Goal: Check status: Check status

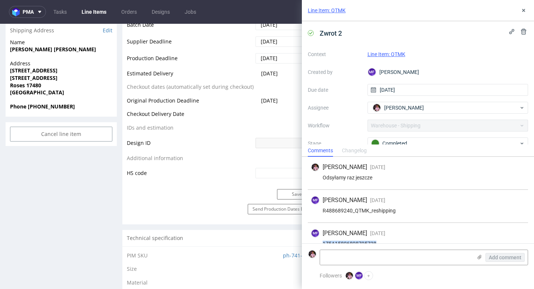
scroll to position [12, 0]
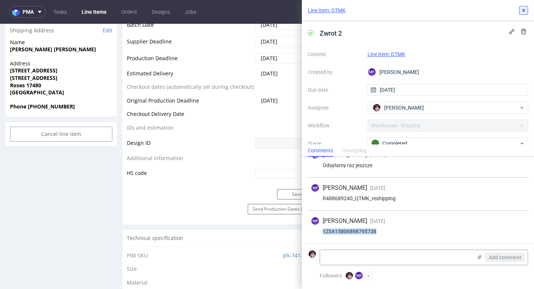
click at [524, 8] on icon at bounding box center [524, 10] width 6 height 6
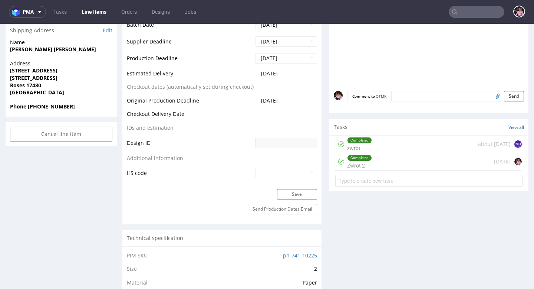
click at [476, 12] on input "text" at bounding box center [477, 12] width 56 height 12
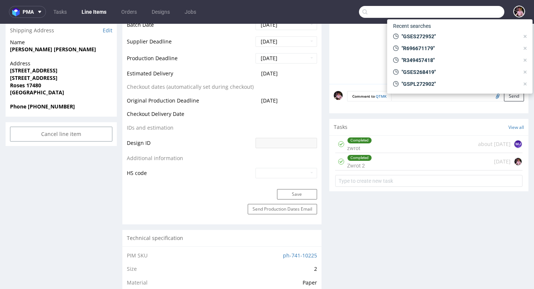
paste input "R067068776"
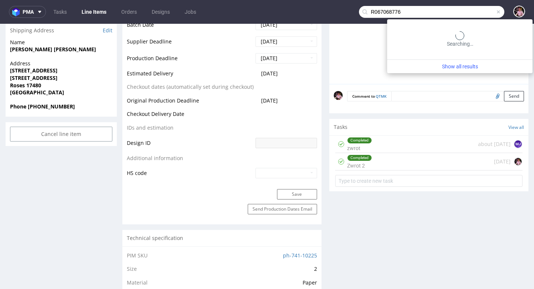
type input "R067068776"
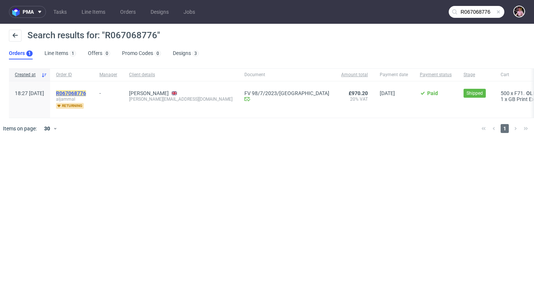
click at [86, 92] on mark "R067068776" at bounding box center [71, 93] width 30 height 6
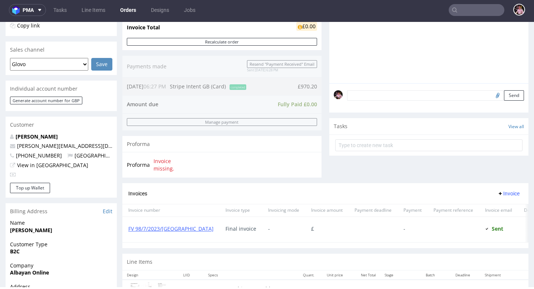
scroll to position [23, 0]
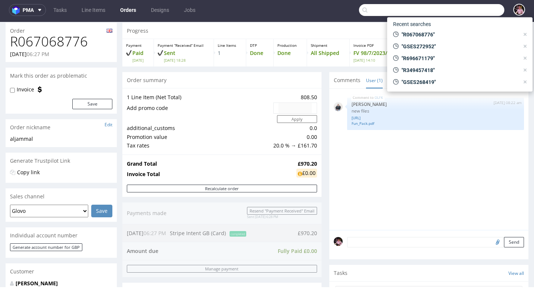
click at [484, 12] on input "text" at bounding box center [431, 10] width 145 height 12
paste input "R067068776"
type input "R067068776"
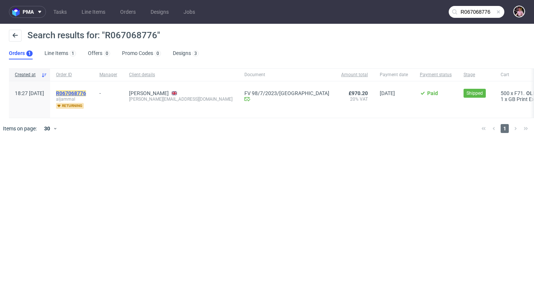
click at [86, 95] on mark "R067068776" at bounding box center [71, 93] width 30 height 6
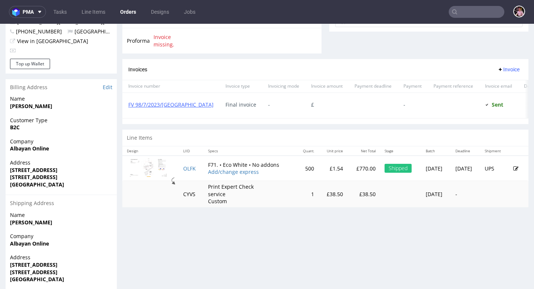
scroll to position [296, 0]
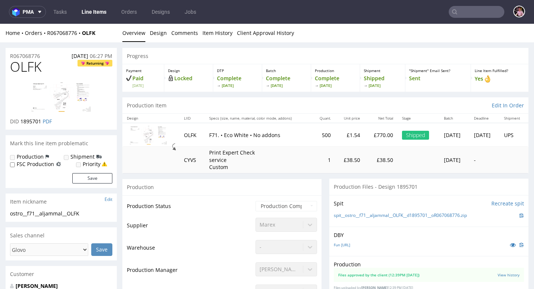
click at [151, 137] on img at bounding box center [148, 134] width 37 height 19
click at [349, 216] on link "spit__ostro__f71__aljammal__OLFK__d1895701__oR067068776.zip" at bounding box center [400, 215] width 133 height 6
click at [469, 16] on input "text" at bounding box center [477, 12] width 56 height 12
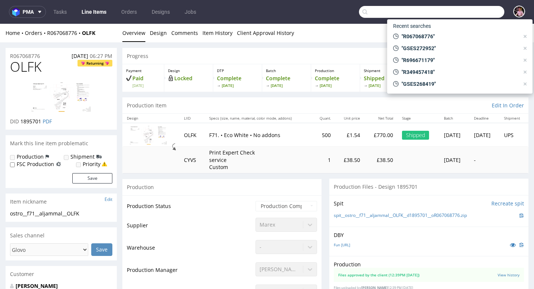
paste input "[EMAIL_ADDRESS][DOMAIN_NAME]"
type input "[EMAIL_ADDRESS][DOMAIN_NAME]"
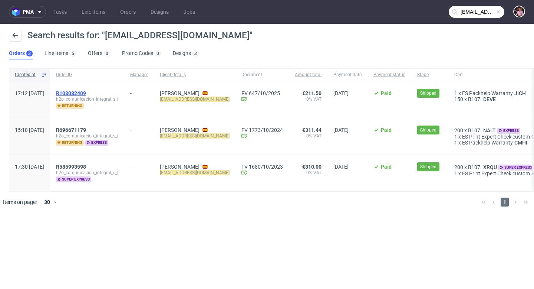
click at [86, 94] on span "R103082409" at bounding box center [71, 93] width 30 height 6
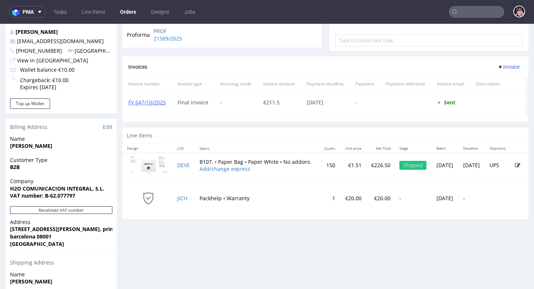
scroll to position [277, 0]
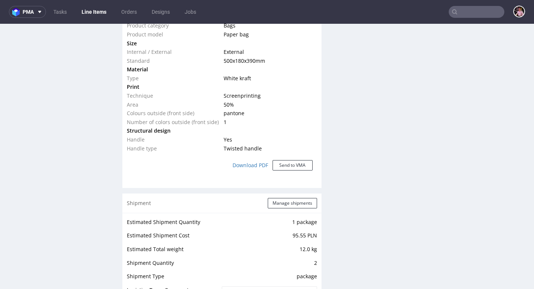
scroll to position [206, 0]
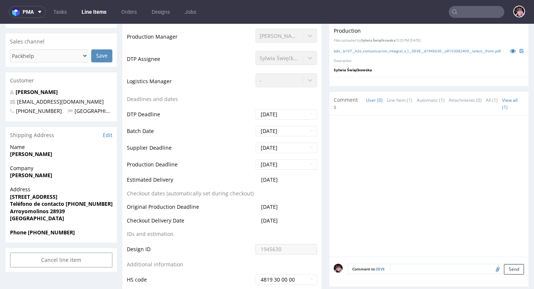
drag, startPoint x: 292, startPoint y: 180, endPoint x: 234, endPoint y: 179, distance: 58.7
click at [254, 180] on td "[DATE]" at bounding box center [285, 182] width 63 height 14
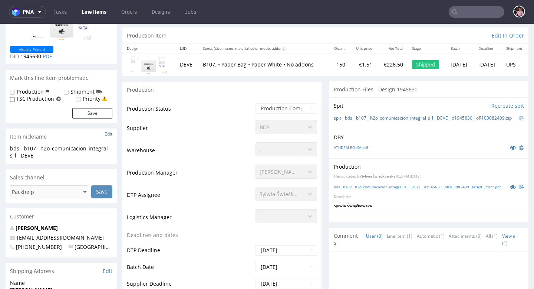
scroll to position [0, 0]
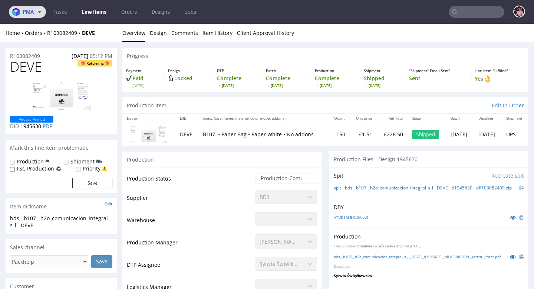
click at [30, 14] on span "pma" at bounding box center [28, 11] width 11 height 5
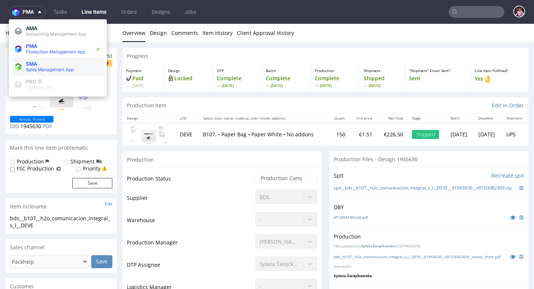
click at [37, 70] on span "Sales Management App" at bounding box center [50, 69] width 48 height 5
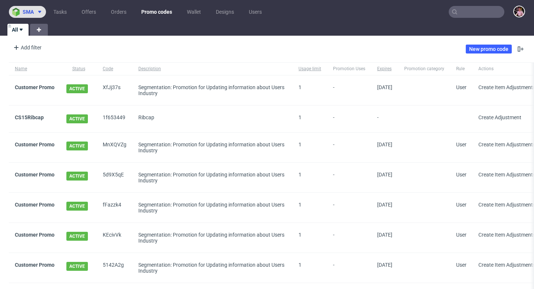
click at [38, 10] on icon at bounding box center [40, 12] width 6 height 6
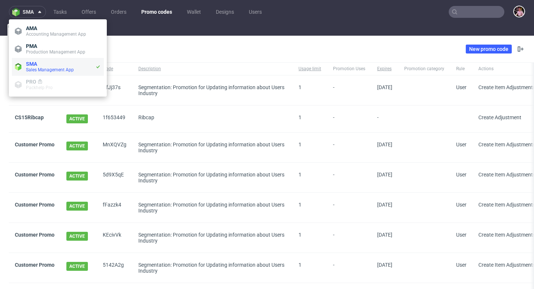
click at [61, 72] on span "Sales Management App" at bounding box center [60, 70] width 69 height 6
click at [134, 45] on div "Add filter Hide filters Clear all New promo code" at bounding box center [267, 49] width 534 height 21
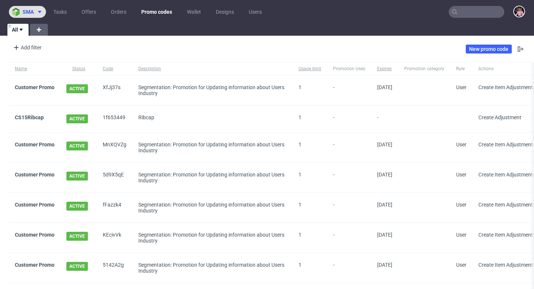
click at [27, 16] on button "sma" at bounding box center [27, 12] width 37 height 12
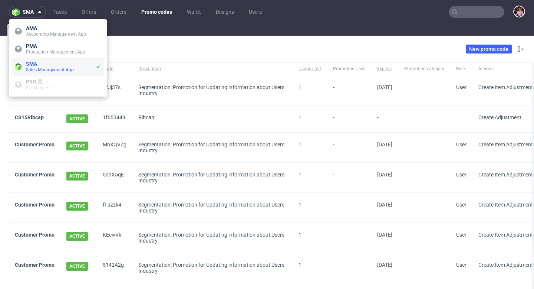
click at [53, 69] on span "Sales Management App" at bounding box center [50, 69] width 48 height 5
click at [228, 57] on div "Add filter Hide filters Clear all New promo code" at bounding box center [267, 49] width 534 height 21
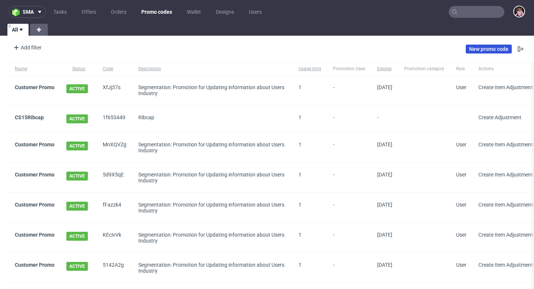
click at [483, 49] on link "New promo code" at bounding box center [489, 49] width 46 height 9
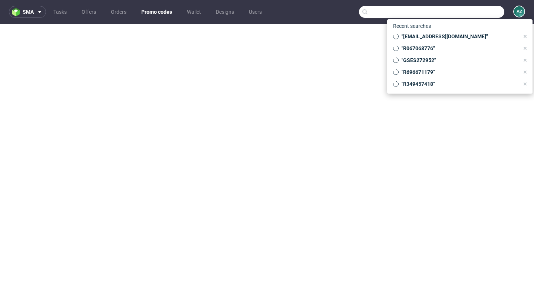
click at [471, 15] on input "text" at bounding box center [431, 12] width 145 height 12
paste input "R859090540"
type input "R859090540"
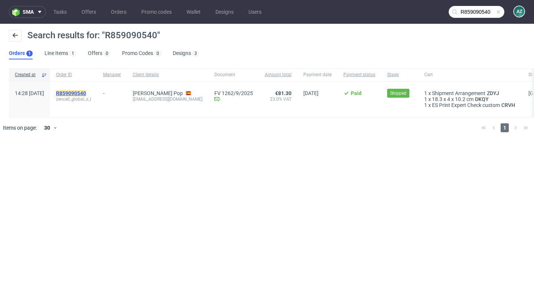
click at [86, 92] on mark "R859090540" at bounding box center [71, 93] width 30 height 6
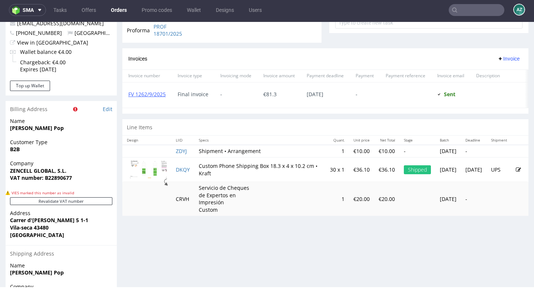
scroll to position [315, 0]
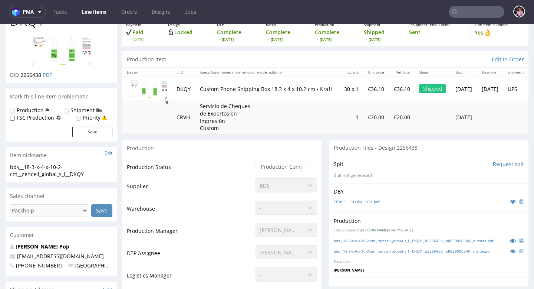
scroll to position [33, 0]
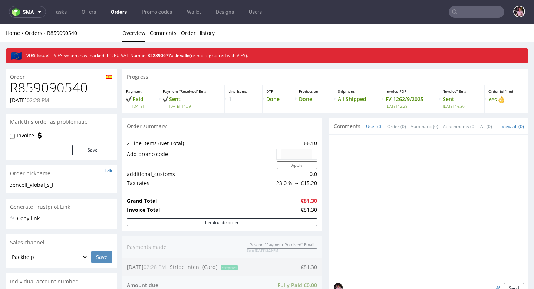
click at [54, 80] on h1 "R859090540" at bounding box center [61, 87] width 102 height 15
copy h1 "R859090540"
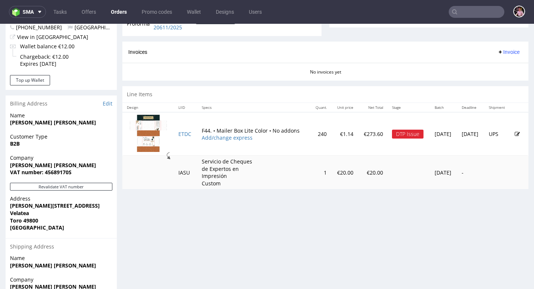
scroll to position [316, 0]
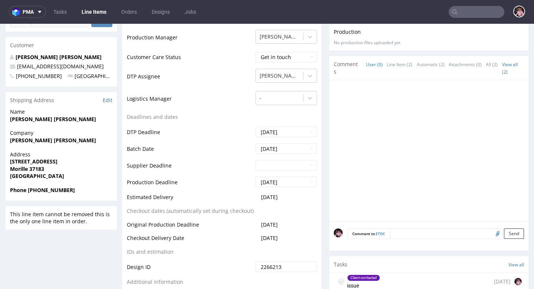
scroll to position [354, 0]
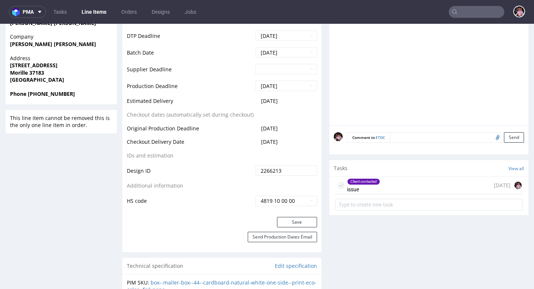
click at [392, 192] on div "Client contacted issue 13 days ago" at bounding box center [429, 185] width 187 height 17
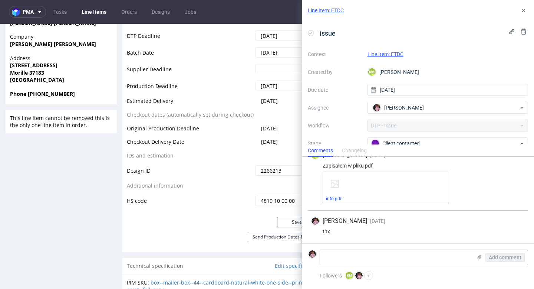
scroll to position [462, 0]
click at [520, 7] on button at bounding box center [524, 10] width 9 height 9
